Goal: Task Accomplishment & Management: Manage account settings

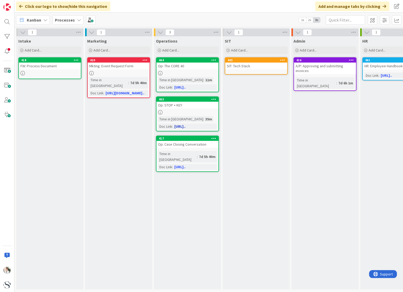
click at [186, 126] on link "[URL].." at bounding box center [179, 126] width 11 height 5
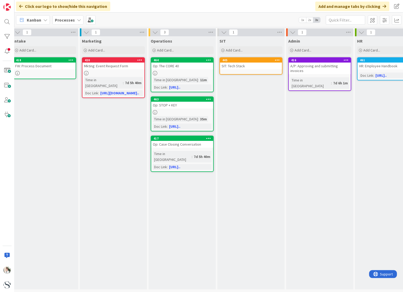
click at [63, 20] on b "Processes" at bounding box center [65, 19] width 20 height 5
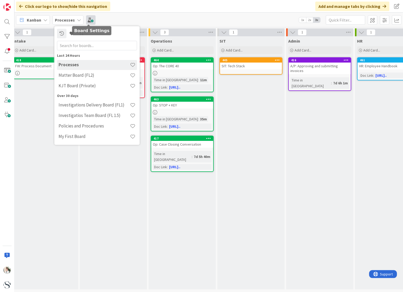
click at [90, 20] on span at bounding box center [90, 19] width 9 height 9
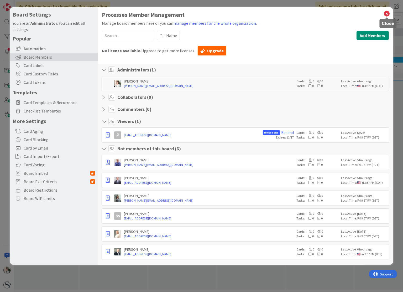
click at [385, 13] on icon at bounding box center [387, 13] width 7 height 7
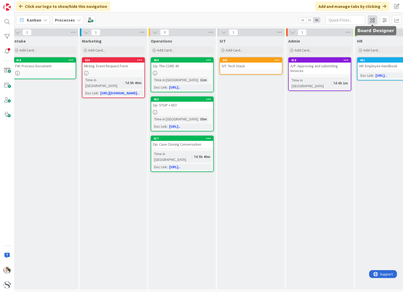
click at [372, 20] on span at bounding box center [372, 19] width 9 height 9
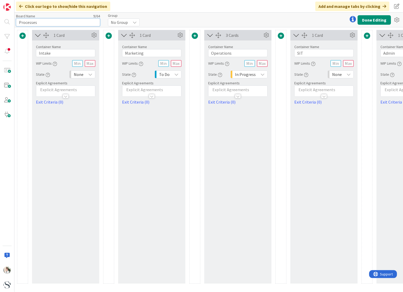
drag, startPoint x: 48, startPoint y: 23, endPoint x: 14, endPoint y: 23, distance: 34.2
click at [14, 23] on div "Click our logo to show/hide this navigation Add and manage tabs by clicking Boa…" at bounding box center [201, 146] width 403 height 292
type input "The FSS Way"
click at [235, 166] on div "3 Cards Container Name 10 / 64 Operations WIP Limits State In Progress Explicit…" at bounding box center [237, 157] width 67 height 254
click at [377, 18] on button "Done Editing" at bounding box center [374, 19] width 33 height 9
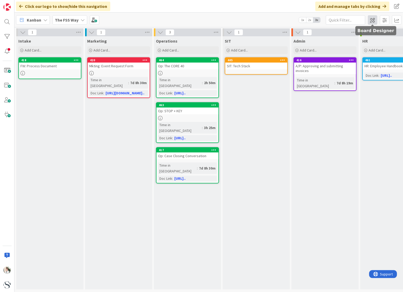
click at [373, 19] on span at bounding box center [372, 19] width 9 height 9
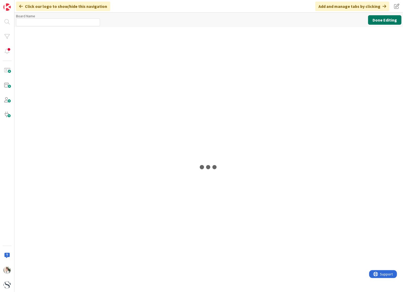
type input "The FSS Way"
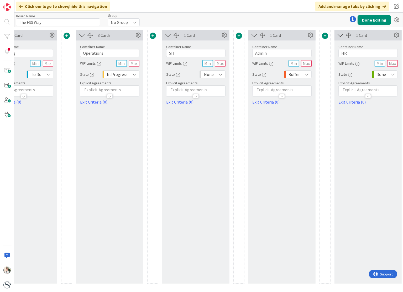
scroll to position [0, 144]
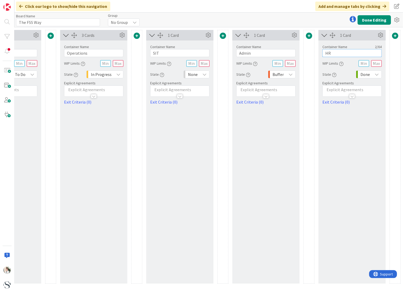
click at [332, 53] on input "HR" at bounding box center [352, 53] width 59 height 8
type input "HR - The People Component"
click at [368, 148] on div "1 Card Container Name 25 / 64 HR - The People Component WIP Limits State Done E…" at bounding box center [352, 157] width 67 height 254
click at [377, 19] on button "Done Editing" at bounding box center [374, 19] width 33 height 9
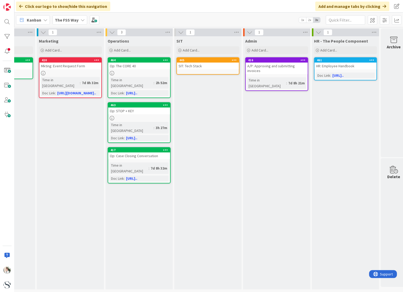
scroll to position [0, 58]
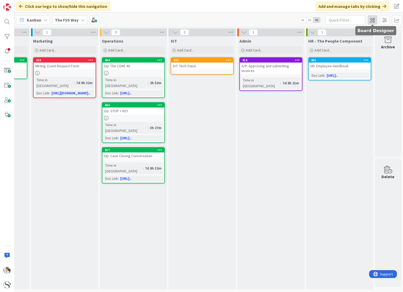
click at [373, 20] on span at bounding box center [372, 19] width 9 height 9
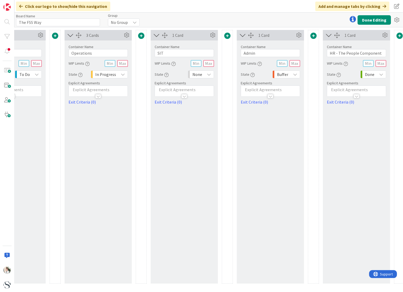
scroll to position [0, 144]
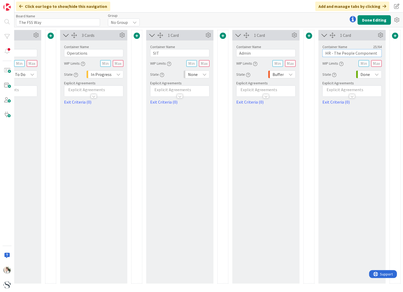
drag, startPoint x: 333, startPoint y: 53, endPoint x: 317, endPoint y: 52, distance: 15.8
click at [317, 52] on div "1 Card Container Name 6 / 64 Intake WIP Limits State None Explicit Agreements E…" at bounding box center [137, 157] width 528 height 254
type input "The People Component"
click at [316, 205] on div "1 Card Container Name 6 / 64 Intake WIP Limits State None Explicit Agreements E…" at bounding box center [137, 157] width 528 height 254
click at [352, 175] on div "1 Card Container Name 20 / 64 The People Component WIP Limits State Done Explic…" at bounding box center [352, 157] width 67 height 254
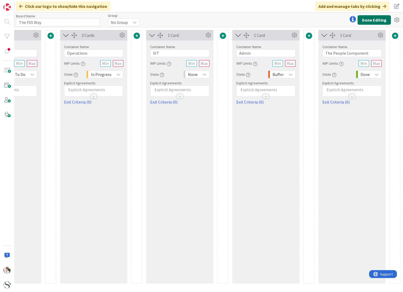
click at [374, 19] on button "Done Editing" at bounding box center [374, 19] width 33 height 9
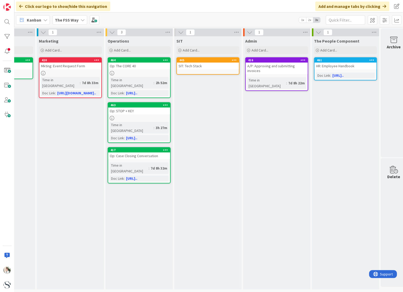
scroll to position [0, 58]
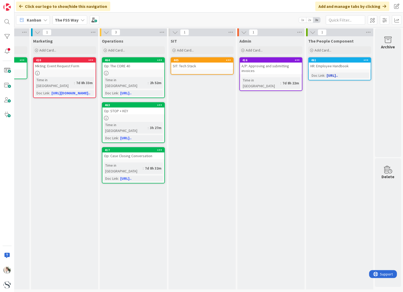
click at [320, 66] on div "HR: Employee Handbook" at bounding box center [340, 66] width 62 height 7
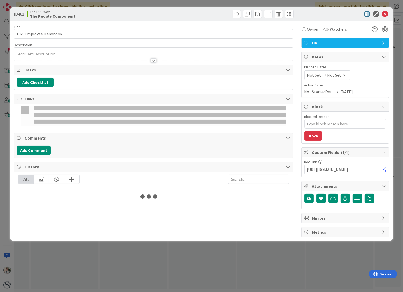
type textarea "x"
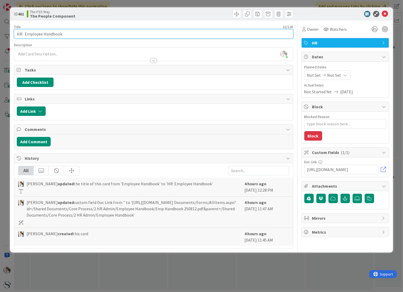
click at [24, 33] on input "HR: Employee Handbook" at bounding box center [153, 33] width 279 height 9
drag, startPoint x: 22, startPoint y: 33, endPoint x: 15, endPoint y: 34, distance: 6.6
click at [15, 34] on input "HR: Employee Handbook" at bounding box center [153, 33] width 279 height 9
type input "People: Employee Handbook"
type textarea "x"
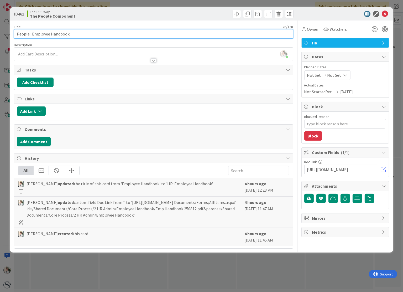
type input "People: Employee Handbook"
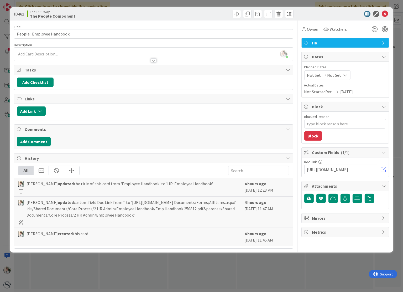
click at [266, 3] on div "ID 461 The FSS Way The People Component Title 26 / 128 People: Employee Handboo…" at bounding box center [201, 146] width 403 height 292
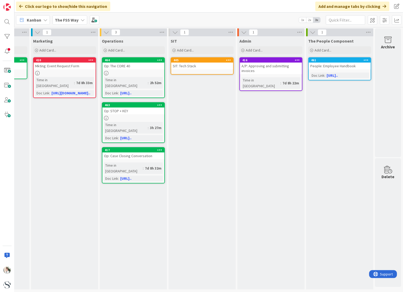
click at [256, 65] on div "A/P: Approving and submitting invoices" at bounding box center [271, 69] width 62 height 12
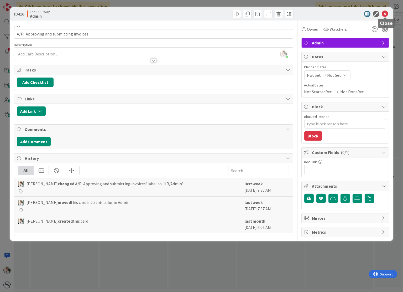
click at [385, 14] on icon at bounding box center [385, 14] width 6 height 6
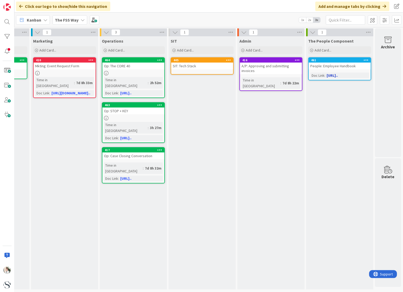
click at [318, 66] on div "People: Employee Handbook" at bounding box center [340, 66] width 62 height 7
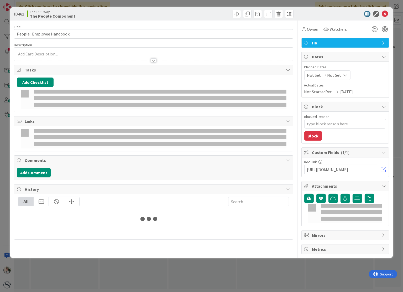
type textarea "x"
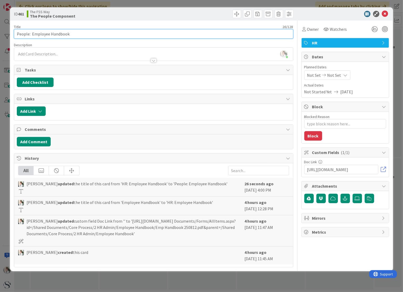
drag, startPoint x: 32, startPoint y: 33, endPoint x: 5, endPoint y: 33, distance: 26.5
click at [5, 33] on div "ID 461 The FSS Way The People Component Title 26 / 128 People: Employee Handboo…" at bounding box center [201, 146] width 403 height 292
type input "Employee Handbook"
type textarea "x"
type input "Employee Handbook"
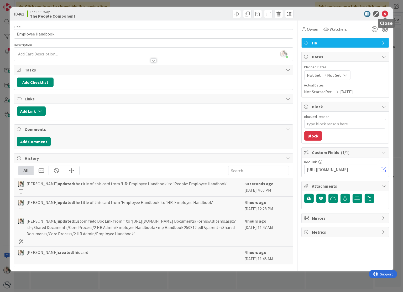
click at [385, 16] on icon at bounding box center [385, 14] width 6 height 6
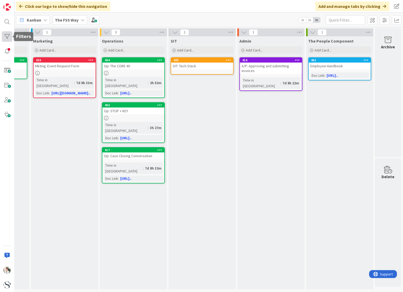
click at [7, 37] on div at bounding box center [7, 36] width 11 height 11
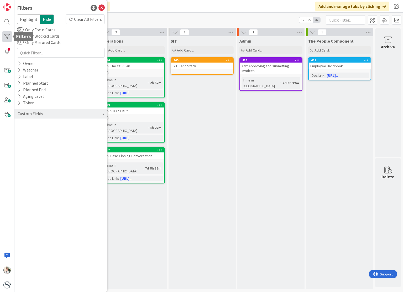
click at [7, 37] on div at bounding box center [7, 36] width 11 height 11
click at [373, 18] on span at bounding box center [372, 19] width 9 height 9
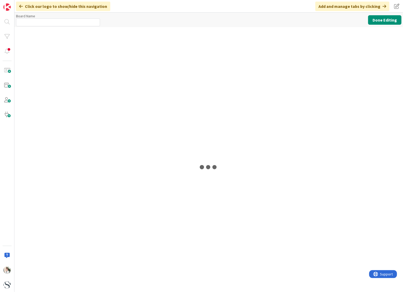
type input "The FSS Way"
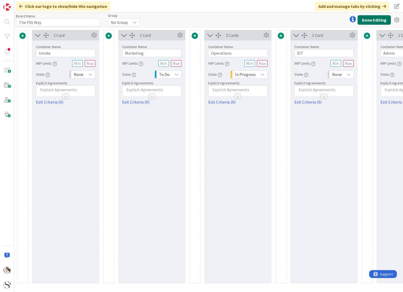
click at [379, 20] on button "Done Editing" at bounding box center [374, 19] width 33 height 9
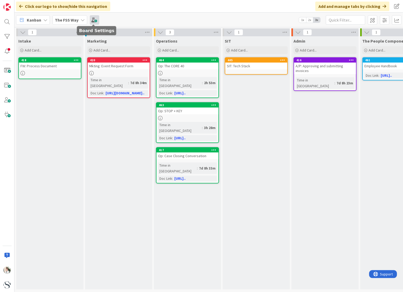
click at [97, 19] on span at bounding box center [94, 19] width 9 height 9
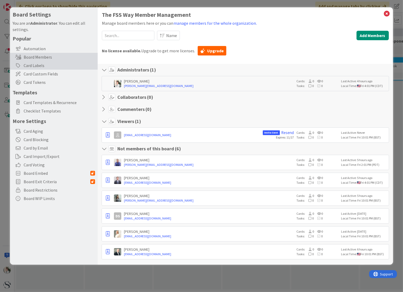
click at [31, 65] on div "Card Labels" at bounding box center [54, 65] width 88 height 8
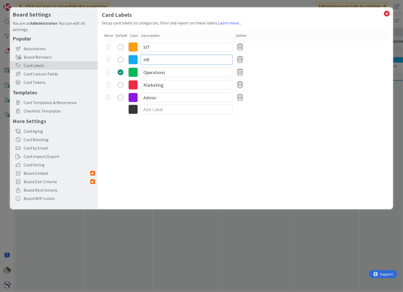
drag, startPoint x: 152, startPoint y: 60, endPoint x: 137, endPoint y: 60, distance: 15.0
click at [137, 60] on div "HR" at bounding box center [245, 59] width 287 height 13
type input "People Component"
click at [199, 160] on div "Card Labels Setup card labels to categorize, filter and report on these labels.…" at bounding box center [245, 108] width 295 height 202
drag, startPoint x: 164, startPoint y: 85, endPoint x: 136, endPoint y: 90, distance: 28.9
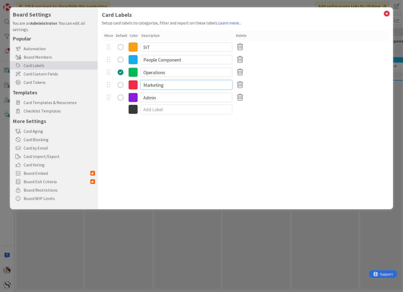
click at [136, 90] on div "Marketing" at bounding box center [245, 85] width 287 height 13
type input "LeadGen / Marketing"
click at [166, 71] on input "Operations" at bounding box center [187, 72] width 92 height 9
drag, startPoint x: 167, startPoint y: 71, endPoint x: 137, endPoint y: 73, distance: 29.2
click at [140, 72] on div "Operations" at bounding box center [245, 72] width 287 height 13
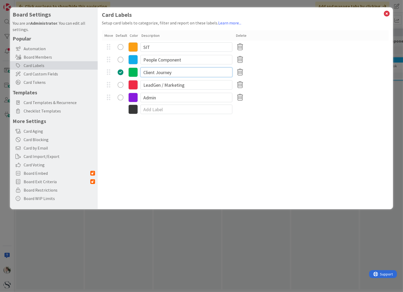
type input "Client Journey"
click at [211, 165] on div "Card Labels Setup card labels to categorize, filter and report on these labels.…" at bounding box center [245, 108] width 295 height 202
drag, startPoint x: 157, startPoint y: 97, endPoint x: 138, endPoint y: 97, distance: 18.1
click at [139, 96] on div "Admin" at bounding box center [245, 97] width 287 height 13
type input "The Back Office"
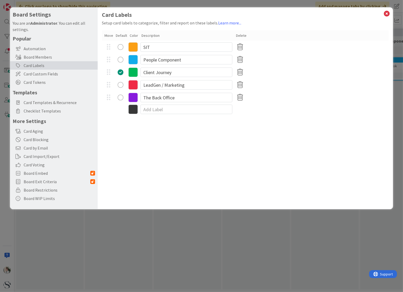
click at [173, 166] on div "Card Labels Setup card labels to categorize, filter and report on these labels.…" at bounding box center [245, 108] width 295 height 202
click at [385, 15] on icon at bounding box center [387, 13] width 7 height 7
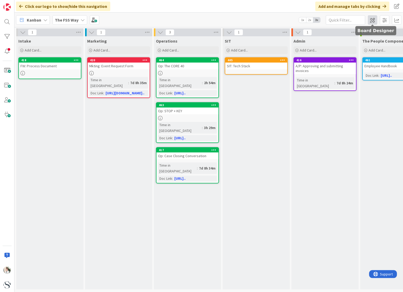
click at [371, 21] on span at bounding box center [372, 19] width 9 height 9
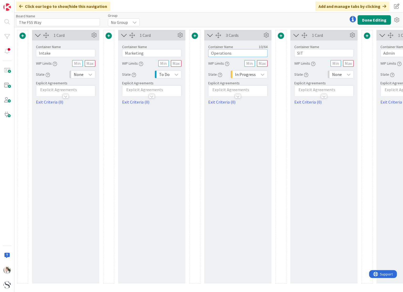
drag, startPoint x: 234, startPoint y: 53, endPoint x: 200, endPoint y: 55, distance: 33.2
click at [201, 55] on div "1 Card Container Name 6 / 64 Intake WIP Limits State None Explicit Agreements E…" at bounding box center [281, 157] width 528 height 254
type input "The Client Journey"
drag, startPoint x: 146, startPoint y: 54, endPoint x: 113, endPoint y: 57, distance: 33.3
click at [113, 57] on div "1 Card Container Name 6 / 64 Intake WIP Limits State None Explicit Agreements E…" at bounding box center [281, 157] width 528 height 254
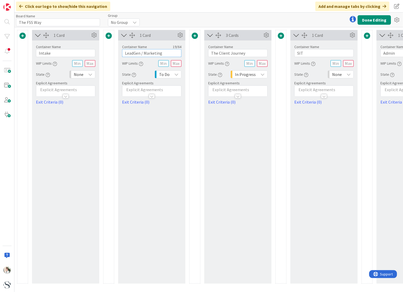
type input "LeadGen / Marketing"
click at [179, 186] on div "1 Card Container Name 19 / 64 LeadGen / Marketing WIP Limits State To Do Explic…" at bounding box center [151, 157] width 67 height 254
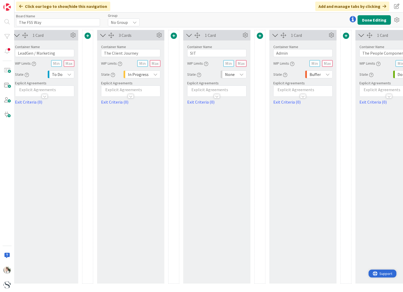
scroll to position [0, 109]
drag, startPoint x: 291, startPoint y: 52, endPoint x: 268, endPoint y: 52, distance: 22.9
click at [268, 52] on div "Container Name 5 / 64 Admin WIP Limits State Buffer Explicit Agreements Exit Cr…" at bounding box center [301, 72] width 67 height 65
type input "t"
type input "The Back Office"
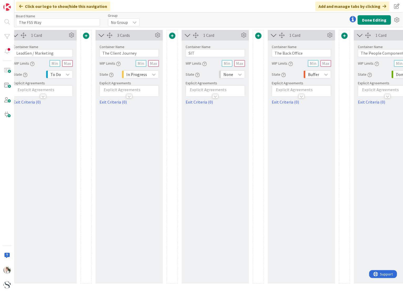
click at [305, 153] on div "1 Card Container Name 15 / 64 The Back Office WIP Limits State Buffer Explicit …" at bounding box center [301, 157] width 67 height 254
click at [284, 13] on div "Board Name 11 / 64 The FSS Way Group No Group Done Editing" at bounding box center [208, 20] width 389 height 14
click at [379, 16] on button "Done Editing" at bounding box center [374, 19] width 33 height 9
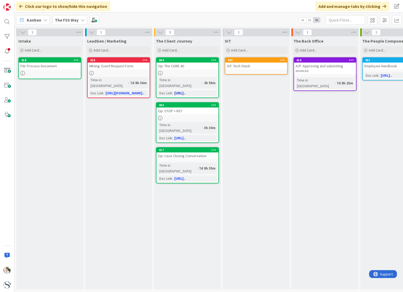
click at [179, 65] on div "Op: The CORE 40" at bounding box center [188, 66] width 62 height 7
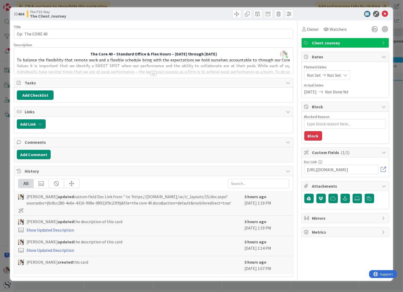
click at [342, 44] on span "Client Journey" at bounding box center [345, 43] width 67 height 6
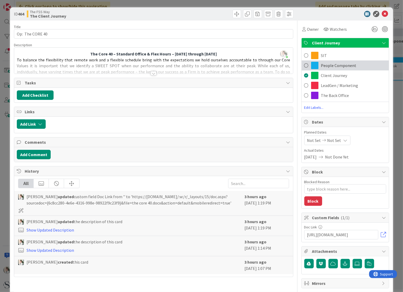
click at [305, 66] on span at bounding box center [307, 65] width 4 height 8
type textarea "x"
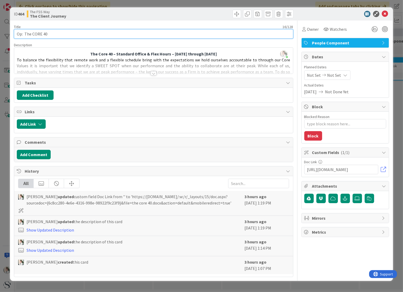
drag, startPoint x: 25, startPoint y: 34, endPoint x: 12, endPoint y: 34, distance: 13.4
click at [12, 34] on div "ID 464 The FSS Way The Client Journey Title 16 / 128 Op: The CORE 40 Descriptio…" at bounding box center [201, 144] width 383 height 274
type input "The CORE 40"
type textarea "x"
type input "The CORE 40"
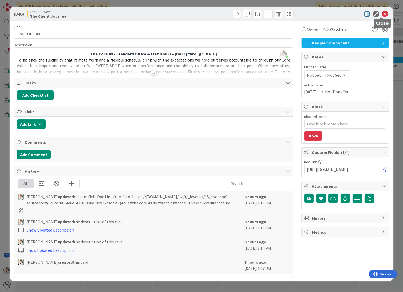
click at [382, 16] on icon at bounding box center [385, 14] width 6 height 6
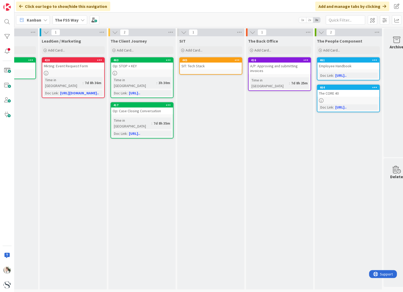
scroll to position [0, 58]
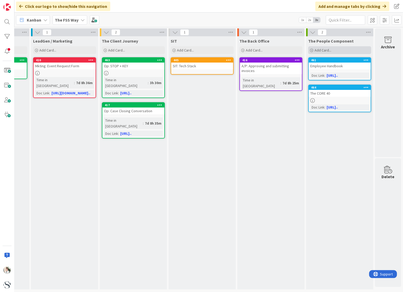
click at [320, 51] on span "Add Card..." at bounding box center [323, 50] width 17 height 5
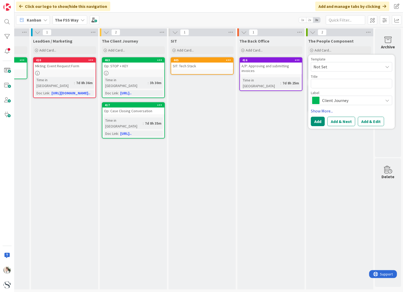
type textarea "x"
type textarea "C"
type textarea "x"
type textarea "Co"
type textarea "x"
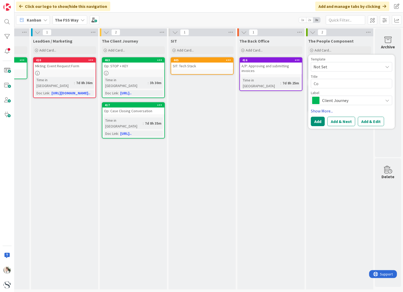
type textarea "Cor"
type textarea "x"
type textarea "Core"
type textarea "x"
type textarea "Core"
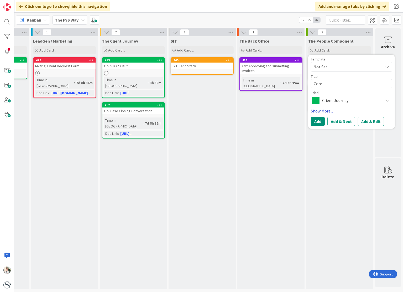
type textarea "x"
type textarea "Core V"
type textarea "x"
type textarea "Core Va"
type textarea "x"
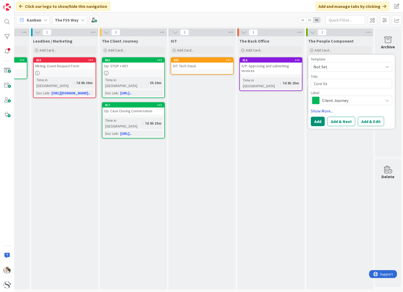
type textarea "Core Val"
type textarea "x"
type textarea "Core Valu"
type textarea "x"
type textarea "Core Value"
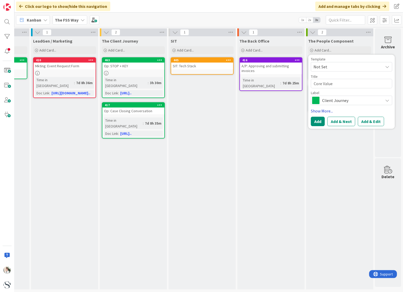
type textarea "x"
type textarea "Core Valu"
type textarea "x"
type textarea "Core Val"
type textarea "x"
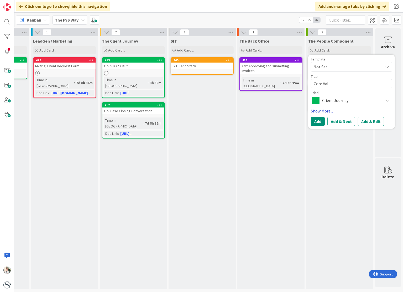
type textarea "Core Va"
type textarea "x"
type textarea "Core V"
type textarea "x"
type textarea "Core"
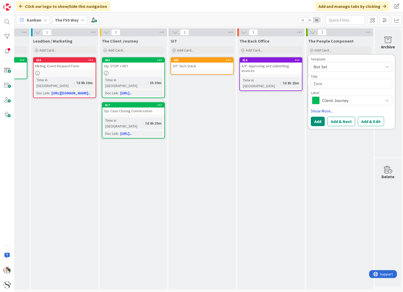
type textarea "x"
type textarea "Core"
type textarea "x"
type textarea "Cor"
type textarea "x"
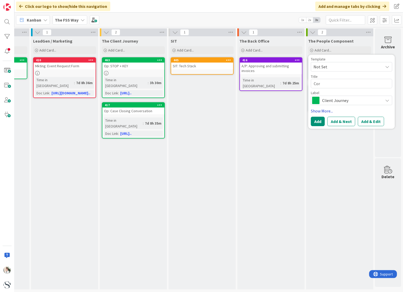
type textarea "Co"
type textarea "x"
type textarea "C"
type textarea "x"
type textarea "T"
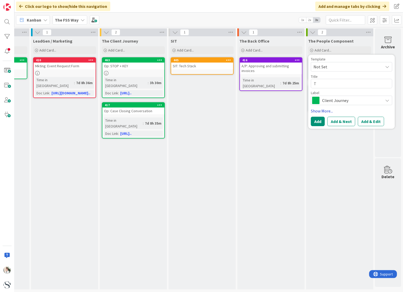
type textarea "x"
type textarea "Th"
type textarea "x"
type textarea "The"
type textarea "x"
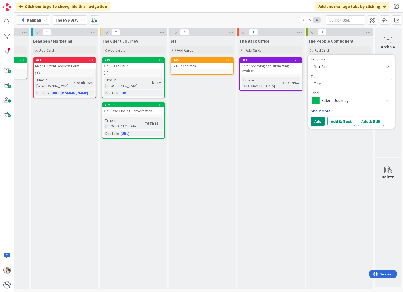
type textarea "The"
type textarea "x"
type textarea "The F"
type textarea "x"
type textarea "The FS"
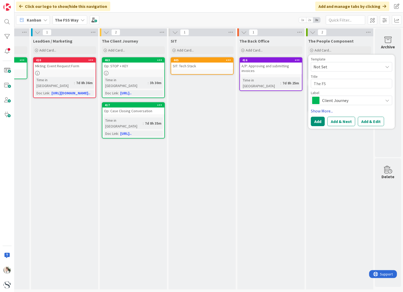
type textarea "x"
type textarea "The FSS"
type textarea "x"
type textarea "The FSS"
type textarea "x"
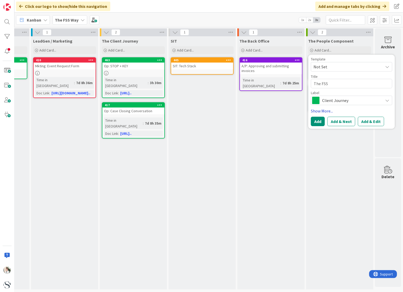
type textarea "The FSS C"
type textarea "x"
type textarea "The FSS Co"
type textarea "x"
type textarea "The FSS Cor"
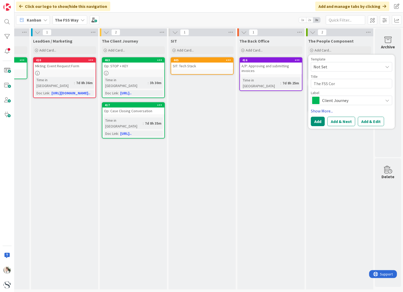
type textarea "x"
type textarea "The FSS Core"
type textarea "x"
type textarea "The FSS Core"
type textarea "x"
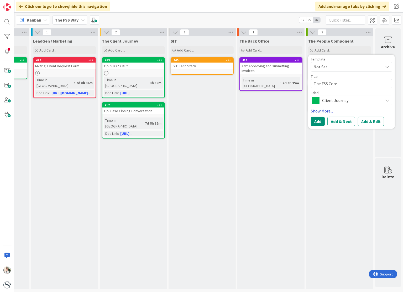
type textarea "The FSS Core V"
type textarea "x"
type textarea "The FSS Core Va"
type textarea "x"
type textarea "The FSS Core Val"
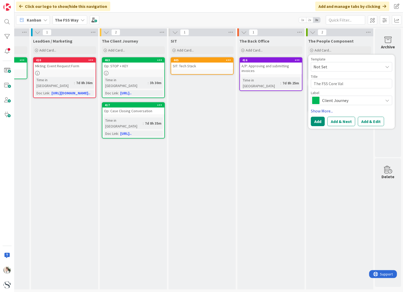
type textarea "x"
type textarea "The FSS Core Valu"
type textarea "x"
type textarea "The FSS Core Value"
type textarea "x"
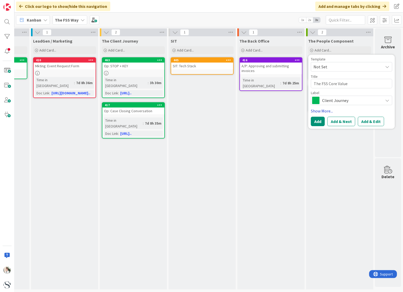
type textarea "The FSS Core Values"
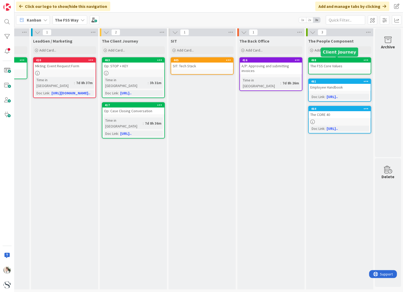
click at [333, 59] on div "468" at bounding box center [341, 60] width 60 height 4
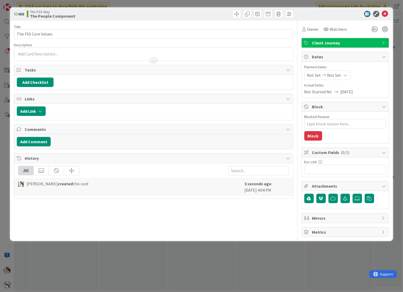
click at [336, 44] on span "Client Journey" at bounding box center [345, 43] width 67 height 6
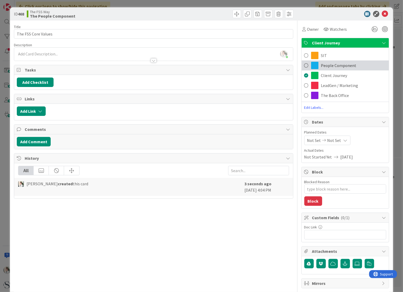
click at [327, 64] on span "People Component" at bounding box center [338, 65] width 35 height 6
type textarea "x"
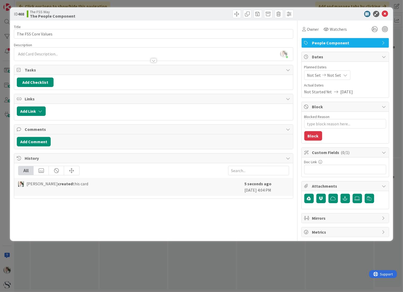
click at [253, 203] on div "Title 19 / 128 The FSS Core Values Description [PERSON_NAME] just joined Owner …" at bounding box center [153, 128] width 279 height 217
click at [19, 53] on div "[PERSON_NAME] just joined" at bounding box center [153, 54] width 279 height 13
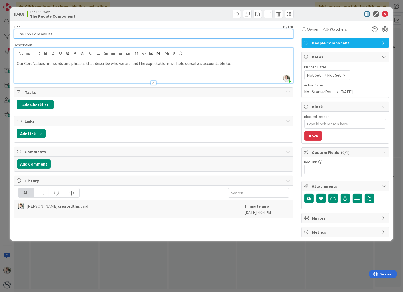
click at [132, 37] on input "The FSS Core Values" at bounding box center [153, 33] width 279 height 9
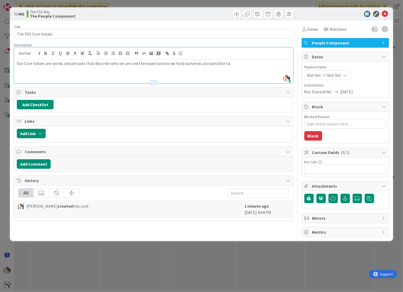
click at [203, 42] on div "Title 19 / 128 The FSS Core Values Description [PERSON_NAME] just joined Our Co…" at bounding box center [153, 128] width 279 height 217
click at [235, 64] on p "Our Core Values are words and phrases that describe who we are and the expectat…" at bounding box center [154, 63] width 274 height 6
type textarea "x"
drag, startPoint x: 24, startPoint y: 62, endPoint x: 44, endPoint y: 64, distance: 19.8
click at [44, 64] on p "Our Core Values are words and phrases that describe who we are and the expectat…" at bounding box center [154, 63] width 274 height 6
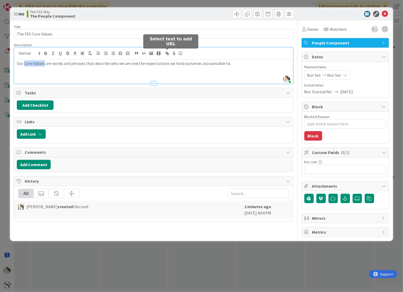
click at [166, 54] on icon "button" at bounding box center [167, 53] width 5 height 5
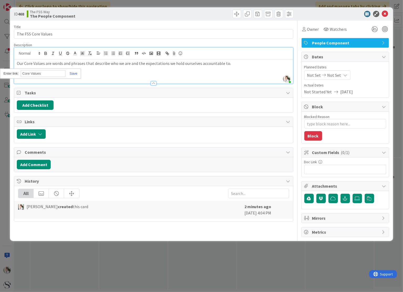
paste input "[URL][DOMAIN_NAME]"
type input "[URL][DOMAIN_NAME]"
click at [73, 74] on link at bounding box center [71, 73] width 12 height 4
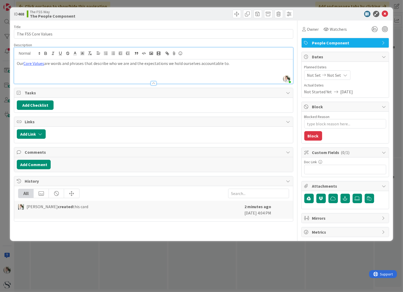
click at [75, 71] on p at bounding box center [154, 69] width 274 height 6
click at [232, 64] on p "Our Core Values are words and phrases that describe who we are and the expectat…" at bounding box center [154, 63] width 274 height 6
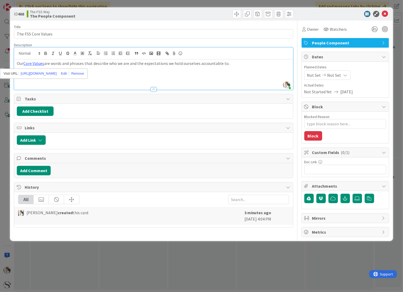
drag, startPoint x: 36, startPoint y: 63, endPoint x: 23, endPoint y: 83, distance: 23.5
click at [22, 82] on p at bounding box center [154, 81] width 274 height 6
click at [38, 63] on link "Core Values" at bounding box center [33, 63] width 21 height 5
click at [84, 74] on link at bounding box center [76, 73] width 15 height 4
click at [232, 62] on p "Our Core Values are words and phrases that describe who we are and the expectat…" at bounding box center [154, 63] width 274 height 6
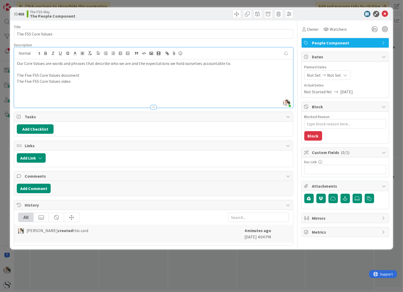
type textarea "x"
click at [106, 85] on p at bounding box center [154, 87] width 274 height 6
drag, startPoint x: 17, startPoint y: 75, endPoint x: 80, endPoint y: 75, distance: 63.1
click at [80, 75] on p "The Five FSS Core Values document" at bounding box center [154, 75] width 274 height 6
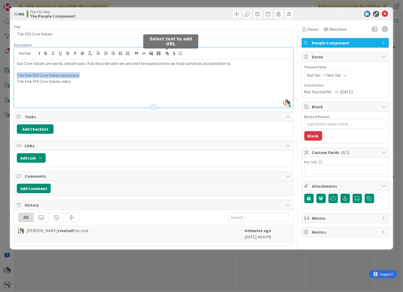
click at [167, 54] on icon "button" at bounding box center [167, 53] width 5 height 5
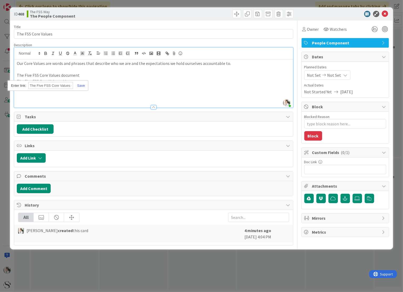
click at [35, 86] on input "The Five FSS Core Values document" at bounding box center [50, 85] width 45 height 7
paste input "[URL][DOMAIN_NAME]"
type input "[URL][DOMAIN_NAME]"
click at [81, 85] on link at bounding box center [79, 86] width 12 height 4
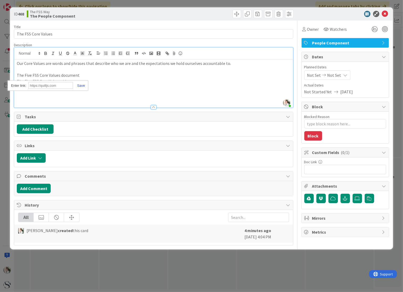
scroll to position [0, 0]
type textarea "x"
drag, startPoint x: 18, startPoint y: 81, endPoint x: 72, endPoint y: 84, distance: 54.2
click at [72, 84] on p "The Five FSS Core Values video" at bounding box center [154, 81] width 274 height 6
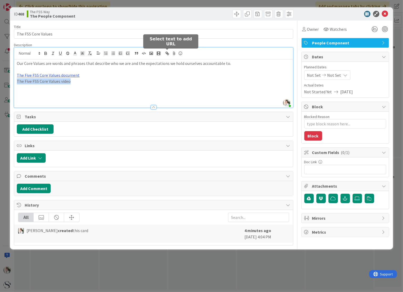
click at [167, 55] on icon "button" at bounding box center [167, 53] width 5 height 5
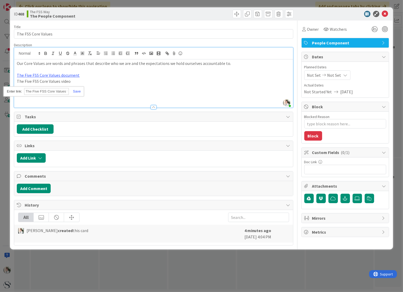
click at [26, 92] on input "The Five FSS Core Values video" at bounding box center [46, 91] width 45 height 7
drag, startPoint x: 25, startPoint y: 91, endPoint x: 84, endPoint y: 97, distance: 59.4
click at [84, 97] on div "Our Core Values are words and phrases that describe who we are and the expectat…" at bounding box center [153, 83] width 279 height 48
paste input "[URL][DOMAIN_NAME]"
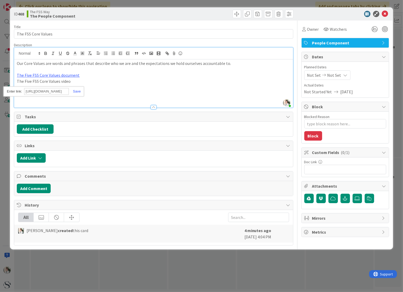
scroll to position [0, 459]
type input "[URL][DOMAIN_NAME]"
click at [77, 92] on link at bounding box center [75, 91] width 12 height 4
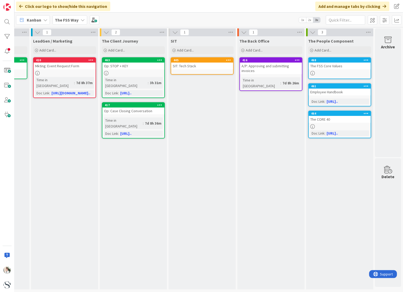
click at [320, 65] on div "The FSS Core Values" at bounding box center [340, 66] width 62 height 7
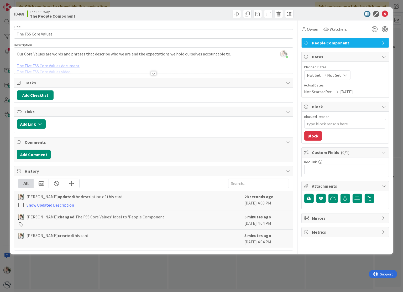
click at [153, 73] on div at bounding box center [154, 73] width 6 height 4
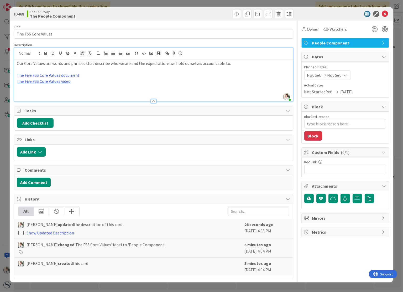
click at [226, 64] on p "Our Core Values are words and phrases that describe who we are and the expectat…" at bounding box center [154, 63] width 274 height 6
type textarea "x"
click at [226, 64] on p "Our Core Values are words and phrases that describe who we are and the expectat…" at bounding box center [154, 63] width 274 height 6
click at [231, 64] on p "Our Core Values are words and phrases that describe who we are and the expectat…" at bounding box center [154, 63] width 274 height 6
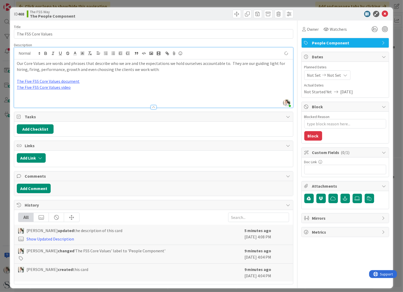
type textarea "x"
click at [383, 13] on icon at bounding box center [385, 14] width 6 height 6
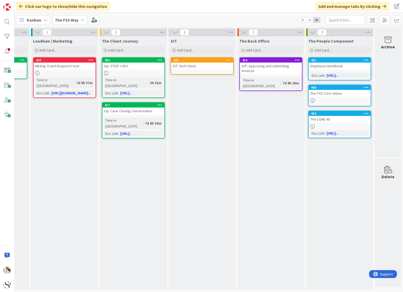
drag, startPoint x: 263, startPoint y: 80, endPoint x: 261, endPoint y: 110, distance: 30.1
click at [261, 110] on div "The Back Office Add Card... 416 A/P: Approving and submitting invoices Time in …" at bounding box center [271, 162] width 67 height 253
click at [371, 20] on span at bounding box center [372, 19] width 9 height 9
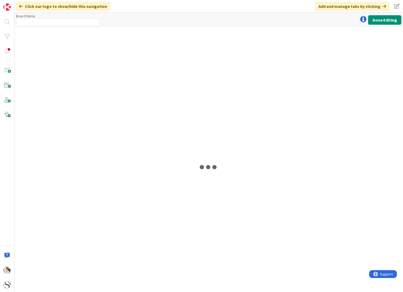
type input "The FSS Way"
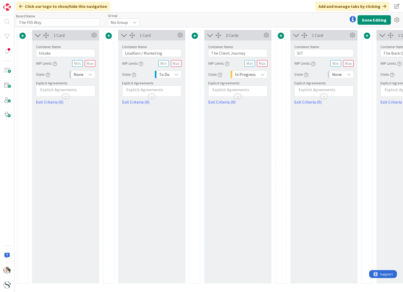
click at [349, 74] on icon at bounding box center [349, 74] width 4 height 4
click at [352, 35] on icon at bounding box center [353, 35] width 8 height 8
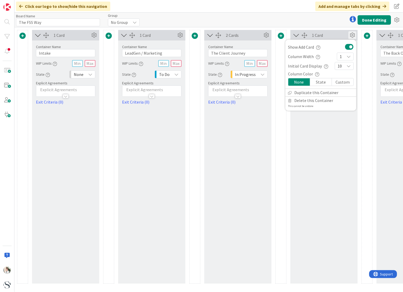
click at [352, 35] on icon at bounding box center [353, 35] width 8 height 8
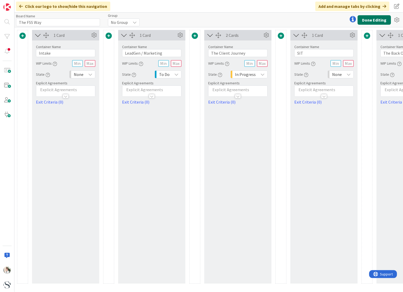
click at [370, 18] on button "Done Editing" at bounding box center [374, 19] width 33 height 9
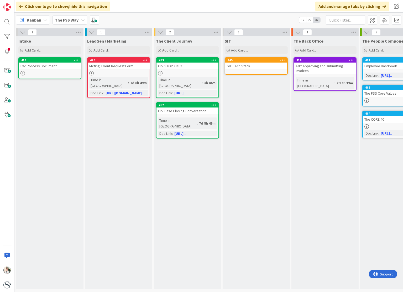
click at [66, 18] on b "The FSS Way" at bounding box center [67, 19] width 24 height 5
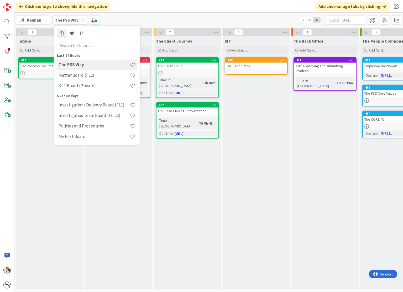
click at [66, 18] on b "The FSS Way" at bounding box center [67, 19] width 24 height 5
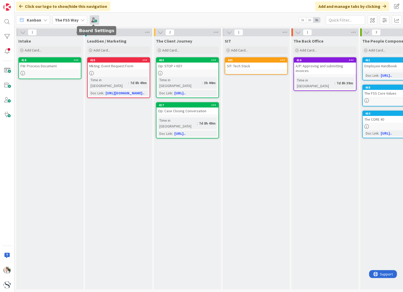
click at [91, 18] on span at bounding box center [94, 19] width 9 height 9
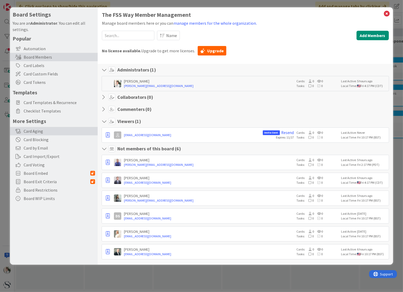
click at [34, 128] on div "Card Aging" at bounding box center [54, 131] width 88 height 8
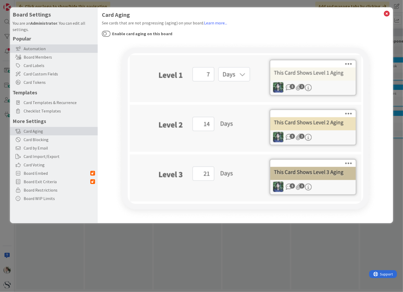
click at [32, 48] on div "Automation" at bounding box center [54, 48] width 88 height 8
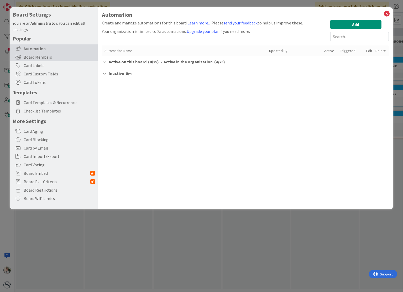
click at [33, 56] on div "Board Members" at bounding box center [54, 57] width 88 height 8
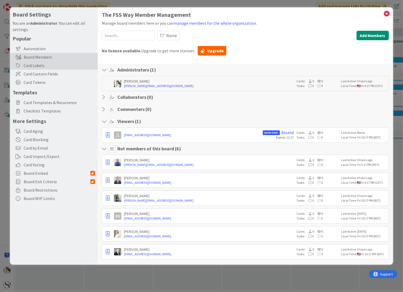
click at [33, 66] on div "Card Labels" at bounding box center [54, 65] width 88 height 8
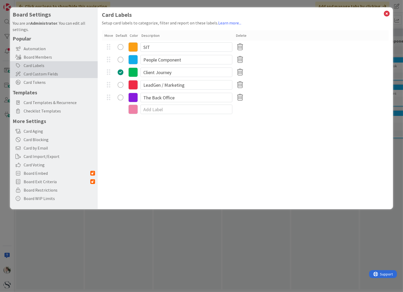
click at [33, 73] on span "Card Custom Fields" at bounding box center [59, 74] width 71 height 6
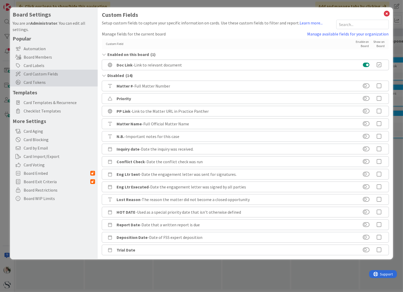
click at [31, 81] on span "Card Tokens" at bounding box center [59, 82] width 71 height 6
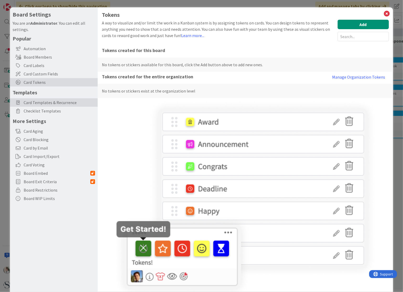
click at [32, 105] on span "Card Templates & Recurrence" at bounding box center [59, 102] width 71 height 6
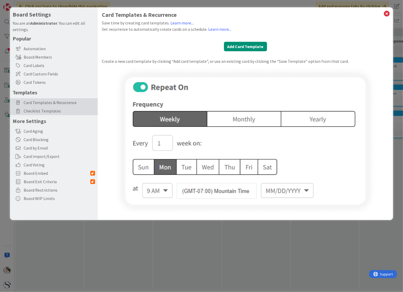
click at [30, 113] on span "Checklist Templates" at bounding box center [59, 111] width 71 height 6
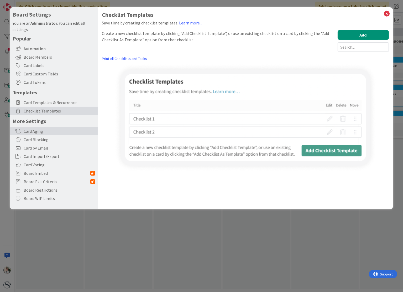
click at [33, 131] on div "Card Aging" at bounding box center [54, 131] width 88 height 8
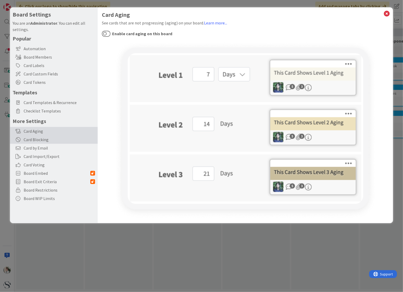
click at [35, 141] on div "Card Blocking" at bounding box center [54, 139] width 88 height 8
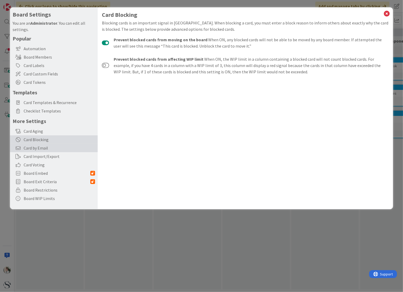
click at [35, 147] on span "Card by Email" at bounding box center [59, 148] width 71 height 6
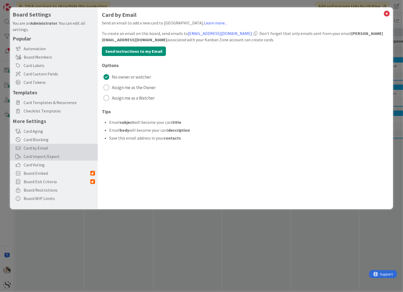
click at [38, 157] on div "Card Import/Export" at bounding box center [54, 156] width 88 height 8
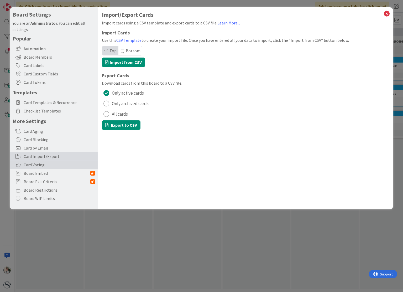
click at [38, 163] on span "Card Voting" at bounding box center [59, 165] width 71 height 6
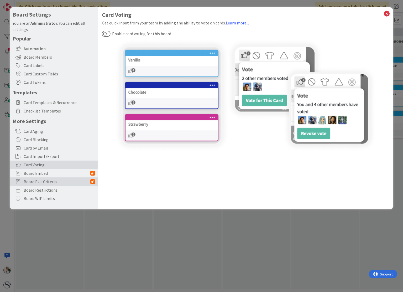
click at [42, 182] on span "Board Exit Criteria" at bounding box center [57, 181] width 67 height 6
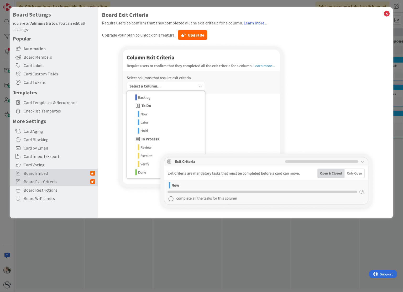
click at [44, 171] on span "Board Embed" at bounding box center [57, 173] width 67 height 6
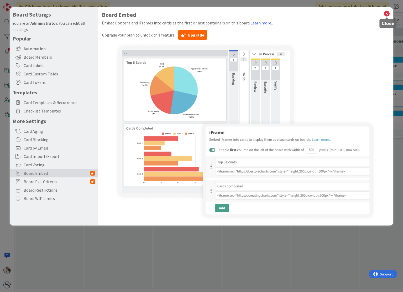
click at [387, 13] on icon at bounding box center [387, 13] width 7 height 7
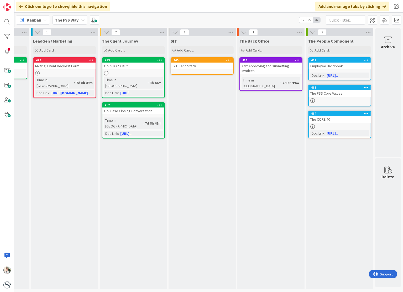
scroll to position [0, 43]
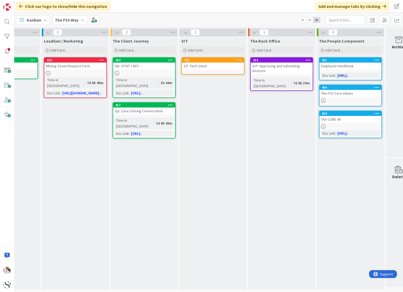
click at [338, 66] on div "Employee Handbook" at bounding box center [351, 66] width 62 height 7
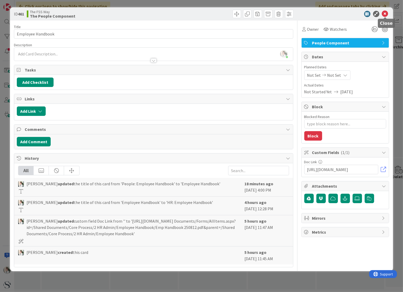
click at [386, 12] on icon at bounding box center [385, 14] width 6 height 6
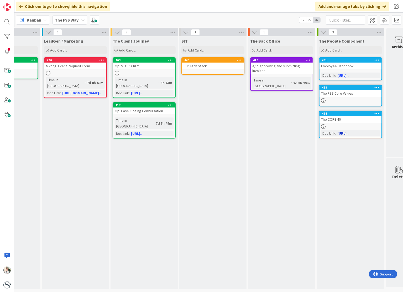
click at [344, 132] on link "[URL].." at bounding box center [343, 133] width 11 height 5
click at [325, 126] on icon at bounding box center [323, 126] width 4 height 4
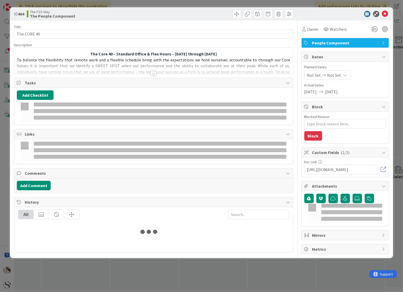
type textarea "x"
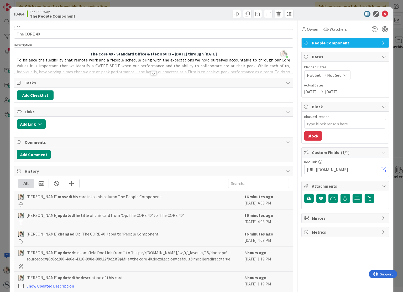
click at [152, 72] on div at bounding box center [154, 73] width 6 height 4
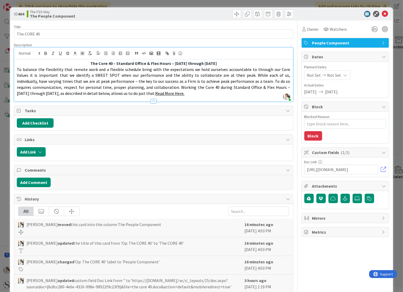
click at [155, 93] on link "Read More Here." at bounding box center [169, 93] width 29 height 5
click at [128, 105] on link "[URL][DOMAIN_NAME]" at bounding box center [124, 103] width 36 height 7
drag, startPoint x: 52, startPoint y: 93, endPoint x: 78, endPoint y: 96, distance: 26.0
click at [78, 96] on div "Description [PERSON_NAME] just joined The Core 40 – Standard Office & Flex Hour…" at bounding box center [153, 72] width 279 height 59
click at [137, 92] on link "Read More Here." at bounding box center [151, 93] width 29 height 5
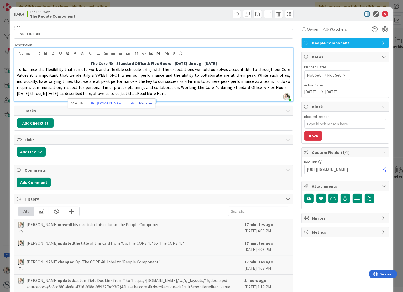
click at [152, 105] on link at bounding box center [144, 103] width 15 height 4
drag, startPoint x: 105, startPoint y: 94, endPoint x: 142, endPoint y: 95, distance: 36.8
click at [142, 95] on p "To balance the flexibility that remote work and a flexible schedule bring with …" at bounding box center [154, 81] width 274 height 30
type textarea "x"
drag, startPoint x: 52, startPoint y: 93, endPoint x: 60, endPoint y: 94, distance: 7.4
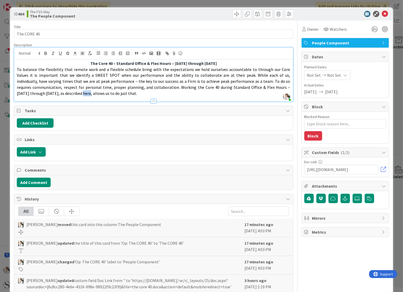
click at [60, 94] on span "To balance the flexibility that remote work and a flexible schedule bring with …" at bounding box center [154, 81] width 274 height 29
click at [166, 53] on icon "button" at bounding box center [167, 53] width 2 height 2
paste input "ttps://[DOMAIN_NAME][URL]"
type input "[URL][DOMAIN_NAME]"
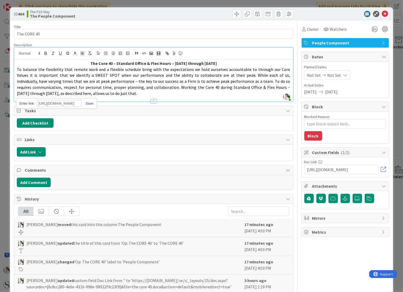
click at [87, 102] on link at bounding box center [87, 103] width 12 height 4
click at [142, 95] on p "To balance the flexibility that remote work and a flexible schedule bring with …" at bounding box center [154, 81] width 274 height 30
drag, startPoint x: 57, startPoint y: 94, endPoint x: 151, endPoint y: 99, distance: 94.2
click at [151, 99] on div at bounding box center [154, 101] width 6 height 4
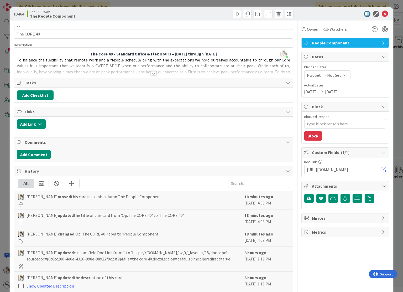
click at [151, 74] on div at bounding box center [154, 73] width 6 height 4
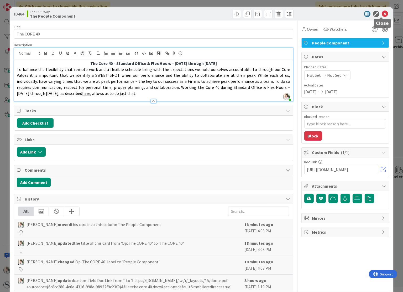
click at [382, 13] on icon at bounding box center [385, 14] width 6 height 6
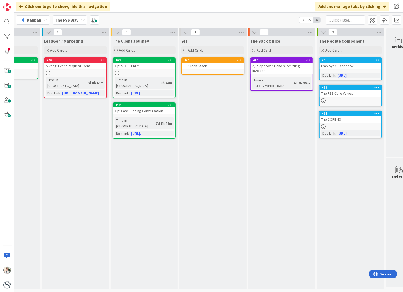
click at [324, 99] on icon at bounding box center [323, 100] width 4 height 4
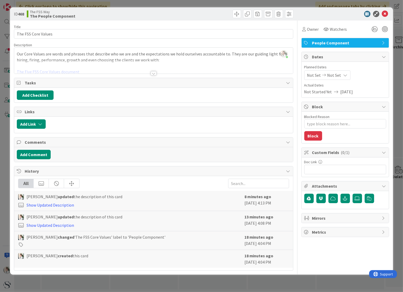
click at [153, 74] on div at bounding box center [154, 73] width 6 height 4
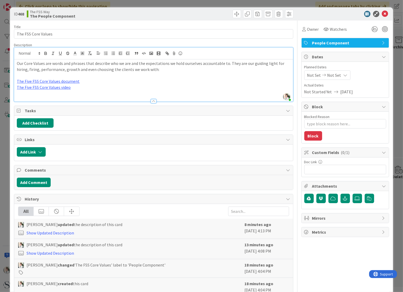
click at [229, 63] on p "Our Core Values are words and phrases that describe who we are and the expectat…" at bounding box center [154, 66] width 274 height 12
click at [382, 11] on icon at bounding box center [385, 14] width 6 height 6
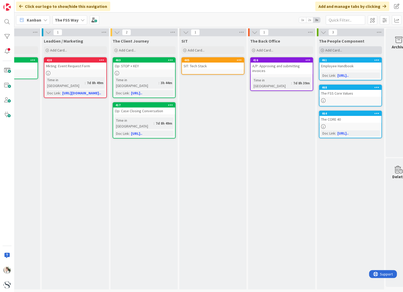
click at [332, 51] on span "Add Card..." at bounding box center [334, 50] width 17 height 5
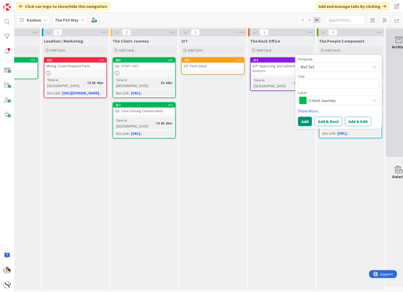
type textarea "x"
type textarea "Q"
type textarea "x"
type textarea "Qu"
type textarea "x"
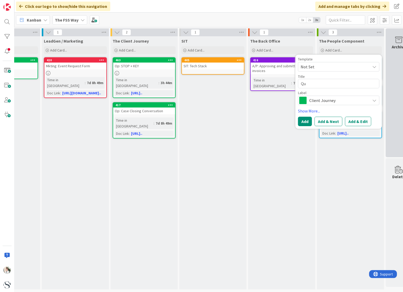
type textarea "Qua"
type textarea "x"
type textarea "Quar"
type textarea "x"
type textarea "Quart"
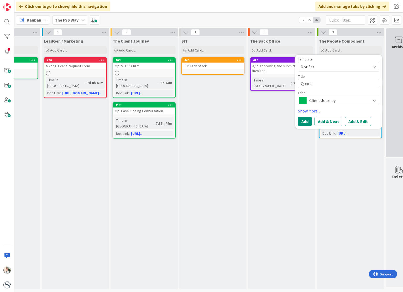
type textarea "x"
type textarea "Quarte"
type textarea "x"
type textarea "Quarter"
type textarea "x"
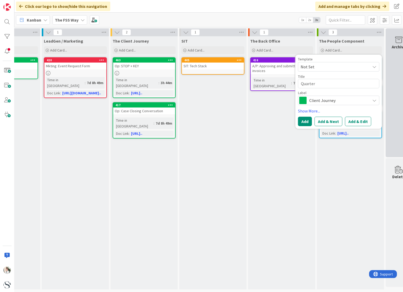
type textarea "Quarterl"
type textarea "x"
type textarea "Quarterly"
type textarea "x"
type textarea "Quarterly"
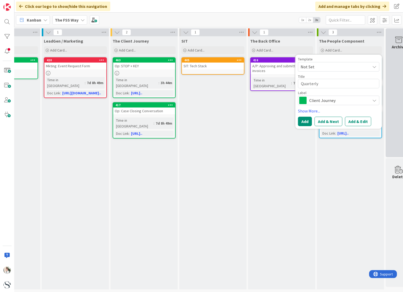
type textarea "x"
type textarea "Quarterly C"
type textarea "x"
type textarea "Quarterly Co"
type textarea "x"
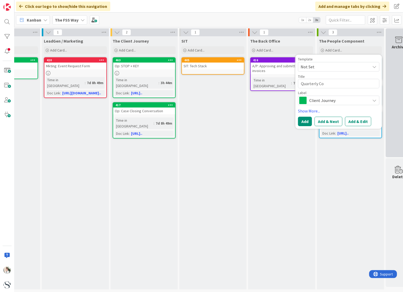
type textarea "Quarterly Con"
type textarea "x"
type textarea "Quarterly Conv"
type textarea "x"
type textarea "Quarterly Conve"
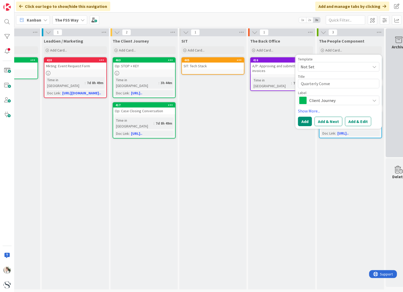
type textarea "x"
type textarea "Quarterly Conver"
type textarea "x"
type textarea "Quarterly Convers"
type textarea "x"
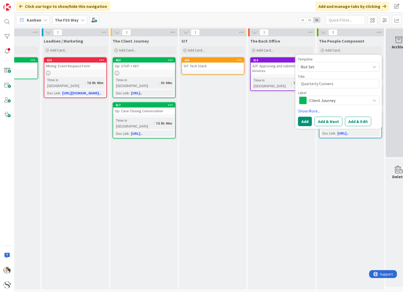
type textarea "Quarterly Conversa"
type textarea "x"
type textarea "Quarterly Conversat"
type textarea "x"
type textarea "Quarterly Conversati"
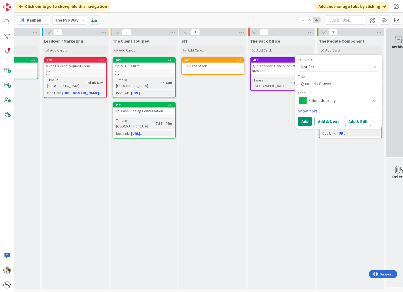
type textarea "x"
type textarea "Quarterly Conversatio"
type textarea "x"
type textarea "Quarterly Conversation"
type textarea "x"
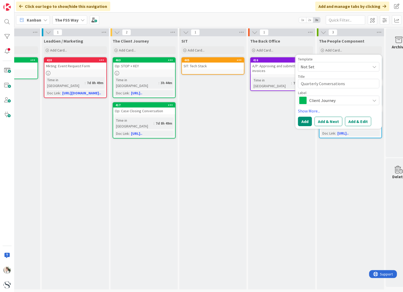
type textarea "Quarterly Conversations"
click at [371, 101] on div "Client Journey" at bounding box center [338, 100] width 81 height 9
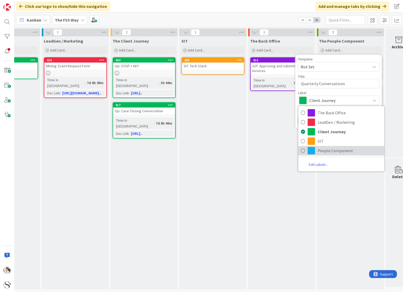
click at [316, 150] on link "People Component" at bounding box center [342, 150] width 86 height 9
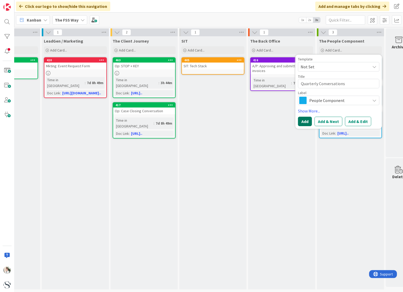
click at [303, 123] on button "Add" at bounding box center [305, 121] width 14 height 9
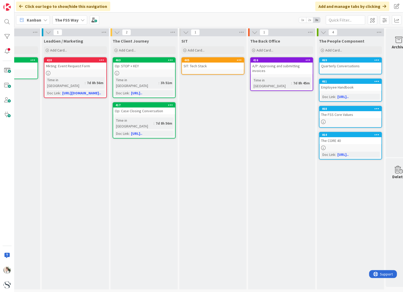
click at [334, 66] on div "Quarterly Conversations" at bounding box center [351, 66] width 62 height 7
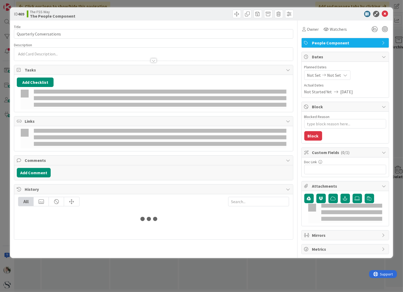
type textarea "x"
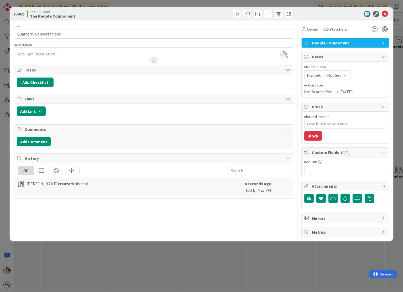
click at [40, 48] on div "[PERSON_NAME] just joined" at bounding box center [153, 54] width 279 height 13
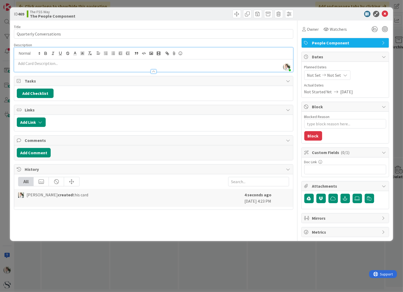
click at [35, 62] on p at bounding box center [154, 63] width 274 height 6
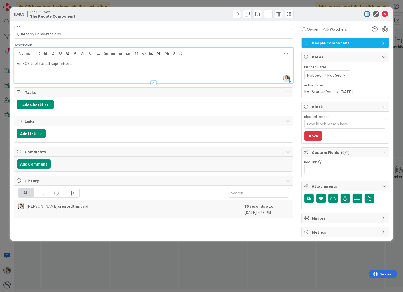
type textarea "x"
click at [312, 167] on input "text" at bounding box center [346, 169] width 82 height 9
paste input "[URL][DOMAIN_NAME]"
type input "[URL][DOMAIN_NAME]"
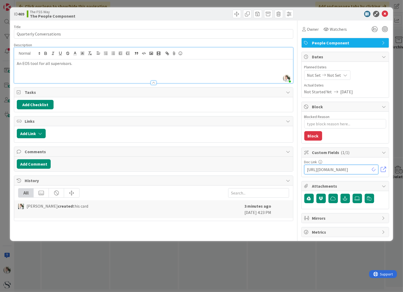
type textarea "x"
type input "[URL][DOMAIN_NAME]"
click at [75, 65] on p "An EOS tool for all supervisors." at bounding box center [154, 63] width 274 height 6
click at [352, 170] on input "[URL][DOMAIN_NAME]" at bounding box center [342, 169] width 74 height 9
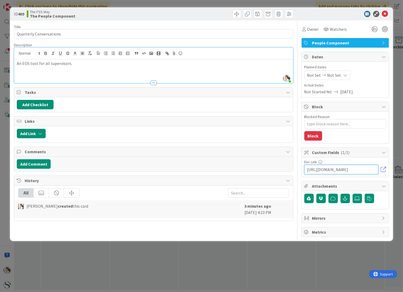
click at [352, 170] on input "[URL][DOMAIN_NAME]" at bounding box center [342, 169] width 74 height 9
click at [386, 17] on icon at bounding box center [385, 14] width 6 height 6
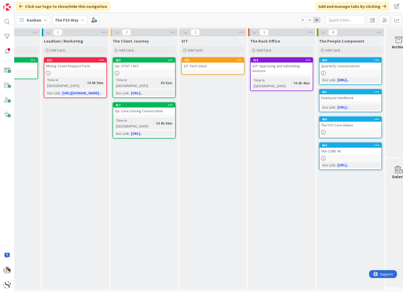
click at [343, 67] on div "Quarterly Conversations" at bounding box center [351, 66] width 62 height 7
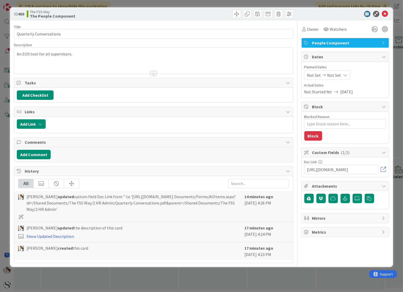
type textarea "x"
drag, startPoint x: 306, startPoint y: 169, endPoint x: 435, endPoint y: 167, distance: 128.8
click at [403, 167] on html "Click our logo to show/hide this navigation Add and manage tabs by clicking Kan…" at bounding box center [201, 146] width 403 height 292
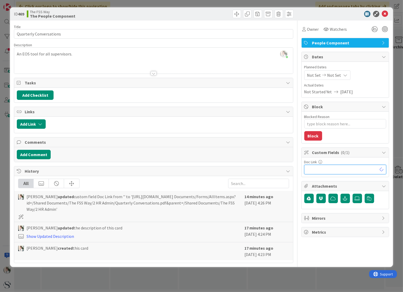
type textarea "x"
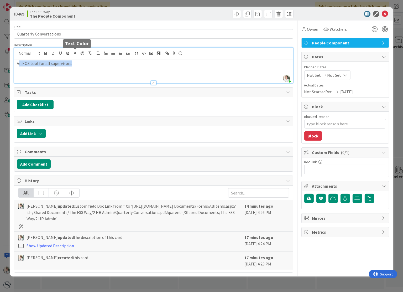
drag, startPoint x: 19, startPoint y: 52, endPoint x: 78, endPoint y: 56, distance: 59.0
click at [78, 56] on div "[PERSON_NAME] just joined An EOS tool for all supervisors." at bounding box center [153, 65] width 279 height 35
click at [51, 65] on p "A powerful tool" at bounding box center [154, 63] width 274 height 6
drag, startPoint x: 138, startPoint y: 64, endPoint x: 163, endPoint y: 65, distance: 24.5
click at [163, 65] on p "A powerful tool for maintaining strong and healthy relationships with direct re…" at bounding box center [154, 63] width 274 height 6
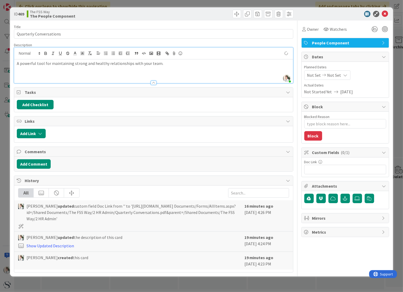
type textarea "x"
click at [193, 28] on div "Title 23 / 128" at bounding box center [153, 26] width 279 height 5
click at [320, 167] on input "text" at bounding box center [346, 169] width 82 height 9
paste input "[URL][DOMAIN_NAME]"
type input "[URL][DOMAIN_NAME]"
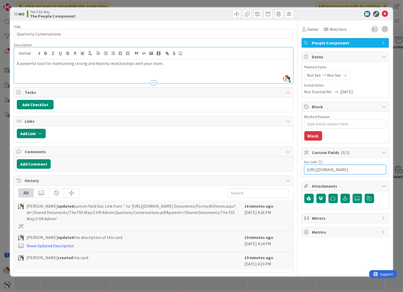
scroll to position [0, 301]
type textarea "x"
type input "[URL][DOMAIN_NAME]"
drag, startPoint x: 37, startPoint y: 62, endPoint x: 43, endPoint y: 62, distance: 6.8
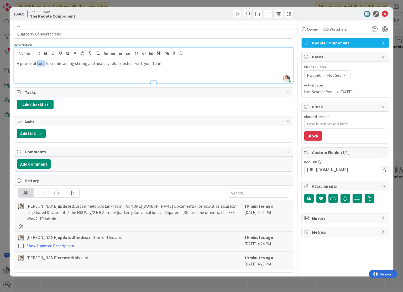
click at [43, 62] on p "A powerful tool for maintaining strong and healthy relationships with your team." at bounding box center [154, 63] width 274 height 6
click at [166, 53] on icon "button" at bounding box center [167, 53] width 5 height 5
paste input "[URL][DOMAIN_NAME]"
type input "[URL][DOMAIN_NAME]"
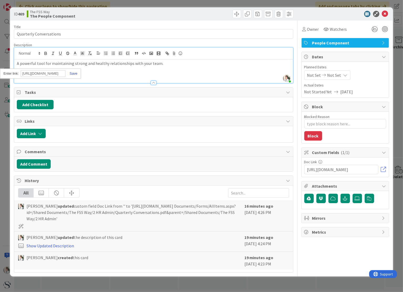
click at [74, 74] on link at bounding box center [71, 73] width 12 height 4
click at [386, 14] on icon at bounding box center [385, 14] width 6 height 6
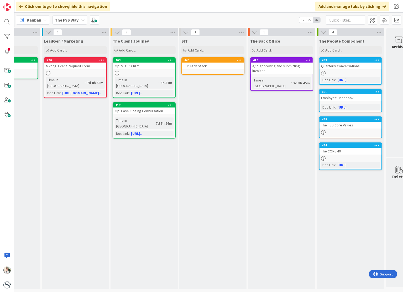
click at [340, 126] on div "The FSS Core Values" at bounding box center [351, 125] width 62 height 7
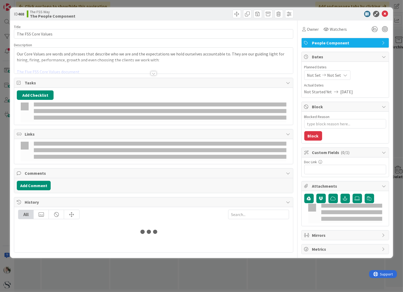
type textarea "x"
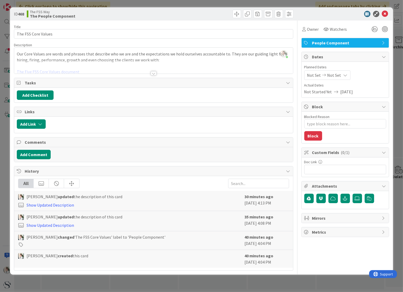
click at [154, 73] on div at bounding box center [154, 73] width 6 height 4
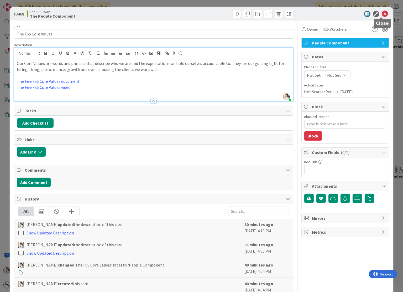
click at [382, 12] on icon at bounding box center [385, 14] width 6 height 6
